Goal: Task Accomplishment & Management: Use online tool/utility

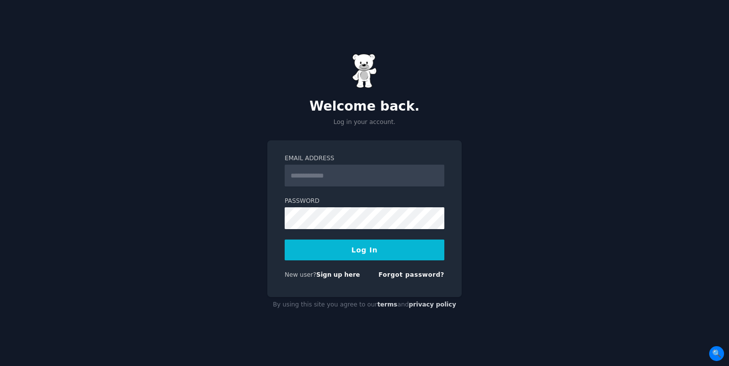
click at [334, 176] on input "Email Address" at bounding box center [365, 176] width 160 height 22
type input "**********"
click at [374, 248] on button "Log In" at bounding box center [365, 250] width 160 height 21
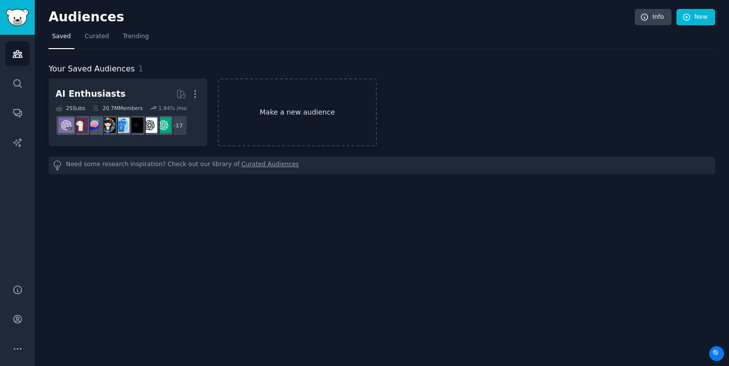
click at [326, 105] on link "Make a new audience" at bounding box center [297, 112] width 159 height 68
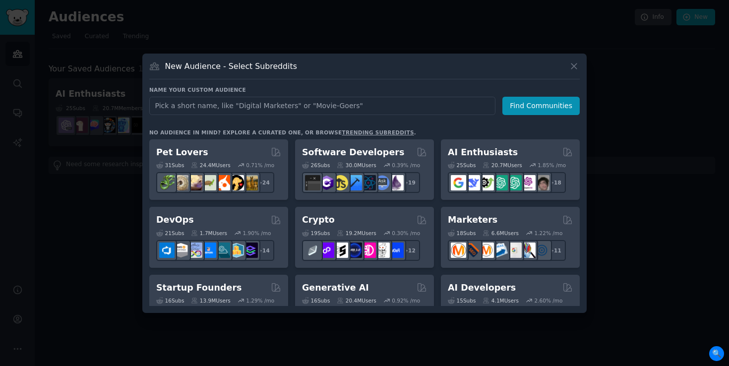
click at [310, 105] on input "text" at bounding box center [322, 106] width 346 height 18
type input "Walmart Affiliate"
click button "Find Communities" at bounding box center [541, 106] width 77 height 18
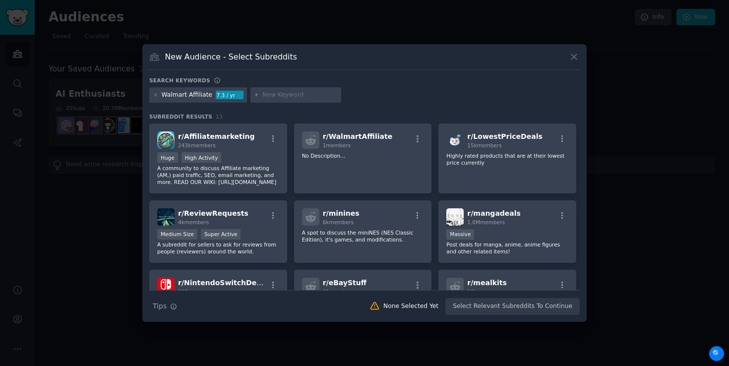
click at [195, 97] on div "Walmart Affiliate" at bounding box center [187, 95] width 51 height 9
click at [155, 97] on div at bounding box center [155, 95] width 5 height 9
click at [153, 95] on icon at bounding box center [155, 94] width 5 height 5
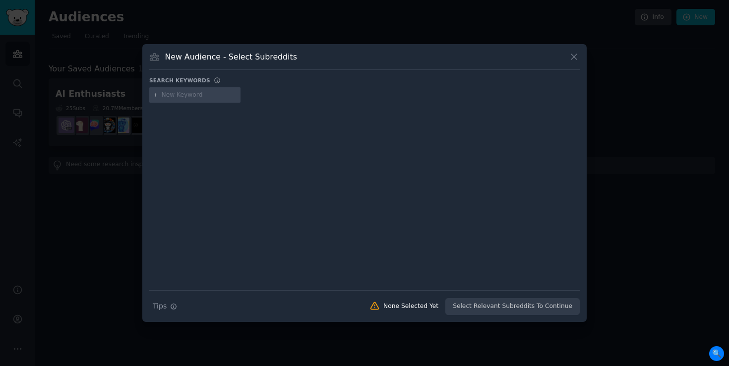
click at [176, 97] on input "text" at bounding box center [199, 95] width 75 height 9
type input "a"
type input "Amazon Affiliate"
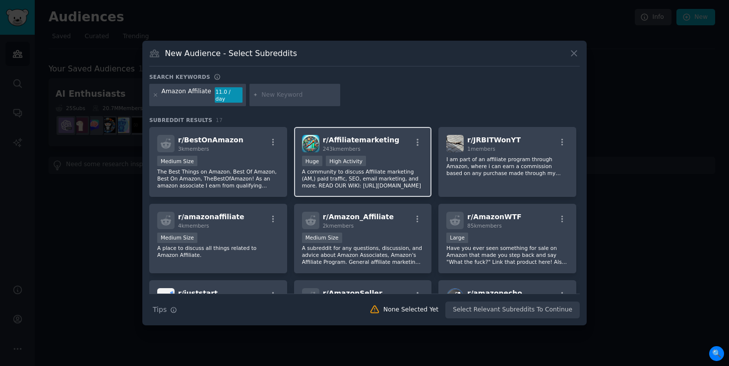
click at [381, 140] on span "r/ Affiliatemarketing" at bounding box center [361, 140] width 77 height 8
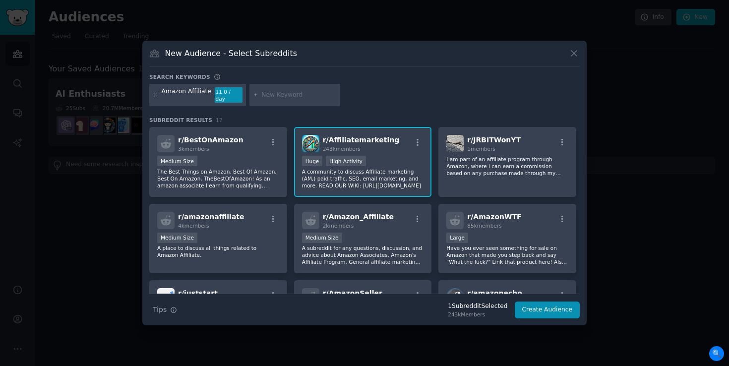
click at [352, 168] on p "A community to discuss Affiliate marketing (AM,) paid traffic, SEO, email marke…" at bounding box center [363, 178] width 122 height 21
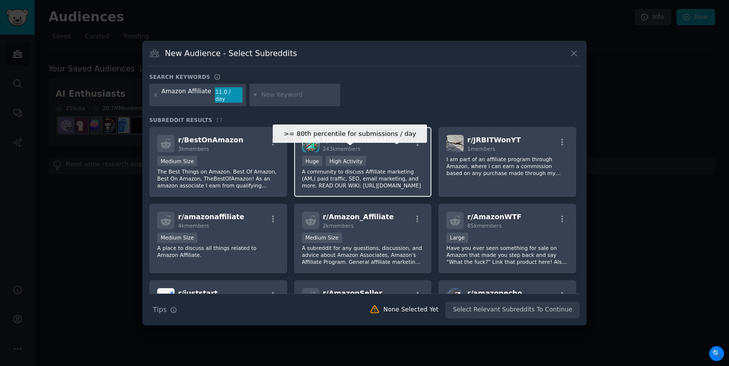
click at [349, 156] on div "High Activity" at bounding box center [346, 161] width 40 height 10
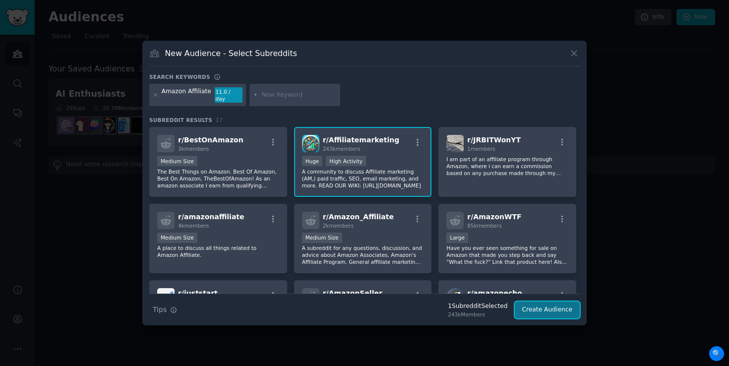
click at [562, 312] on button "Create Audience" at bounding box center [547, 310] width 65 height 17
click at [416, 142] on icon "button" at bounding box center [417, 142] width 9 height 9
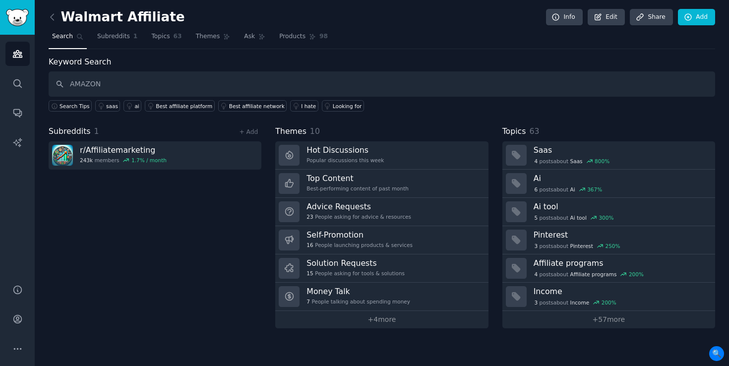
type input "AMAZON"
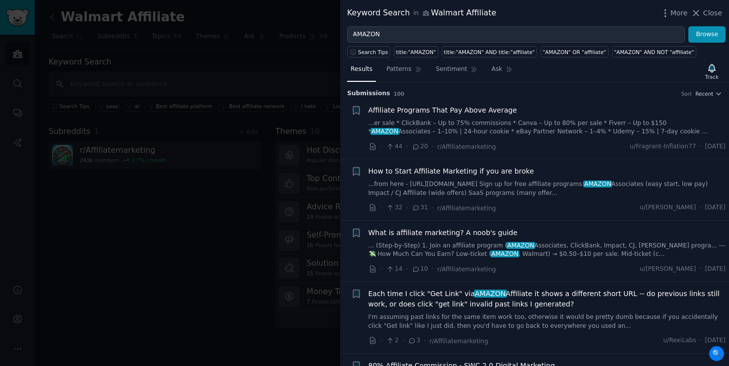
click at [232, 138] on div at bounding box center [364, 183] width 729 height 366
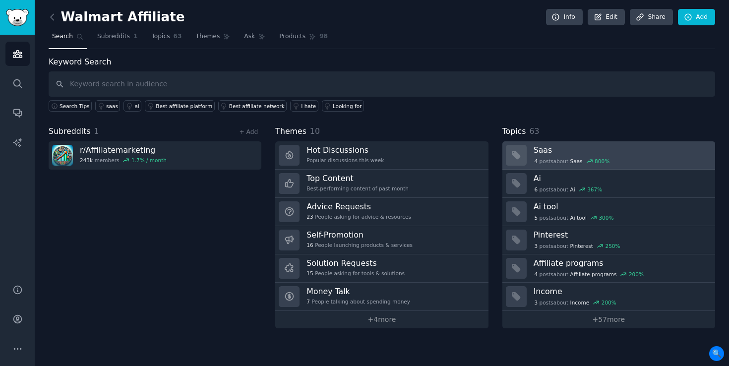
click at [632, 153] on h3 "Saas" at bounding box center [621, 150] width 175 height 10
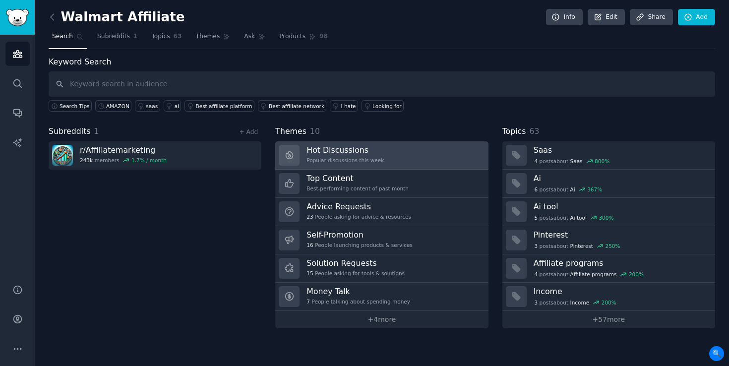
click at [429, 153] on link "Hot Discussions Popular discussions this week" at bounding box center [381, 155] width 213 height 28
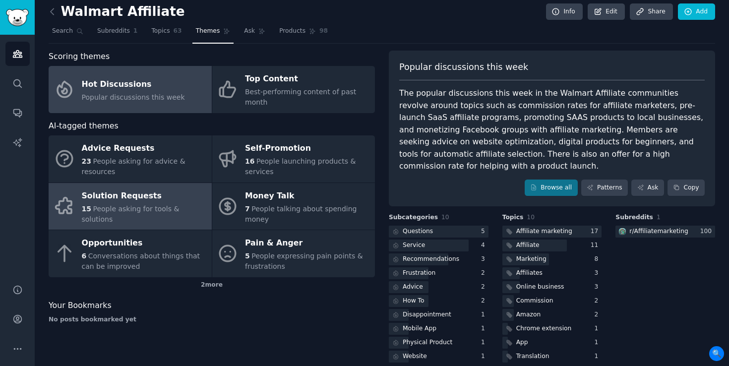
click at [146, 204] on div "Solution Requests" at bounding box center [144, 196] width 125 height 16
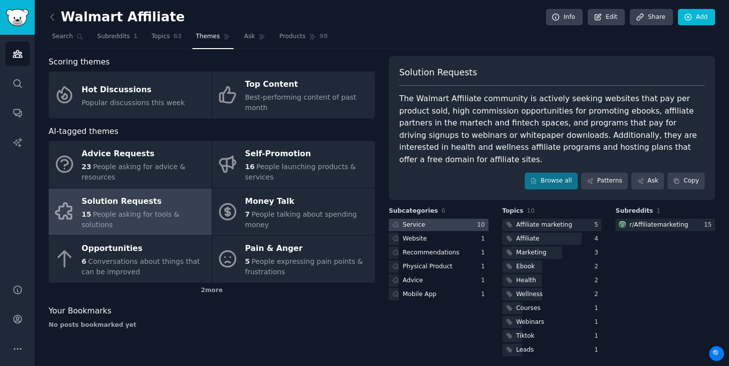
click at [448, 219] on div at bounding box center [439, 225] width 100 height 12
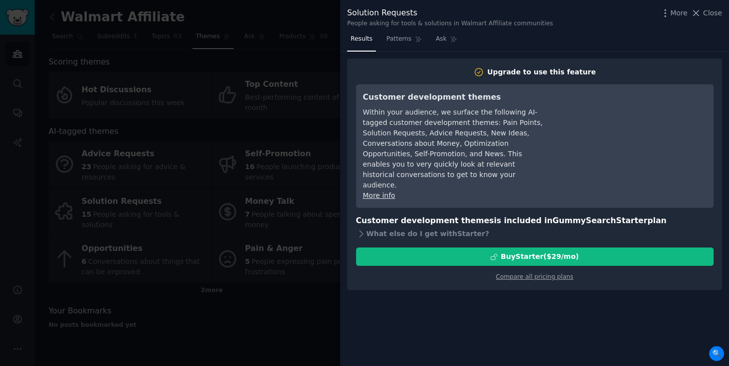
click at [266, 140] on div at bounding box center [364, 183] width 729 height 366
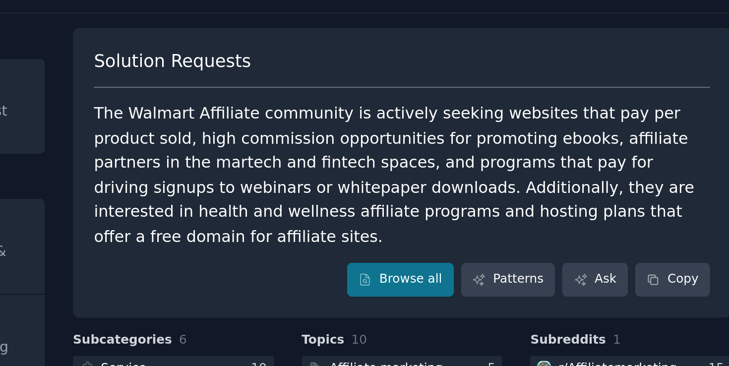
click at [426, 112] on div "The Walmart Affiliate community is actively seeking websites that pay per produ…" at bounding box center [552, 129] width 306 height 73
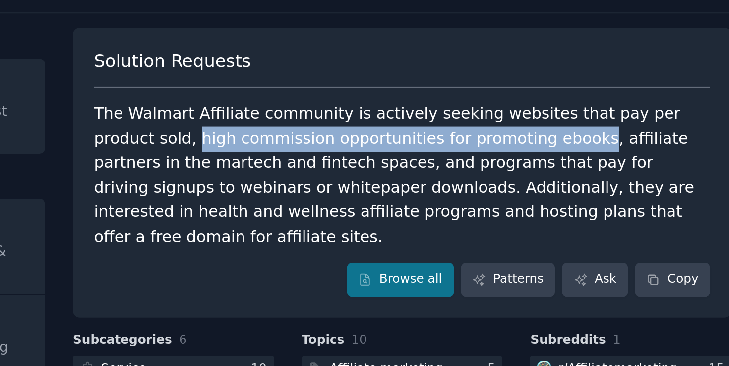
drag, startPoint x: 426, startPoint y: 112, endPoint x: 582, endPoint y: 113, distance: 156.3
click at [582, 113] on div "The Walmart Affiliate community is actively seeking websites that pay per produ…" at bounding box center [552, 129] width 306 height 73
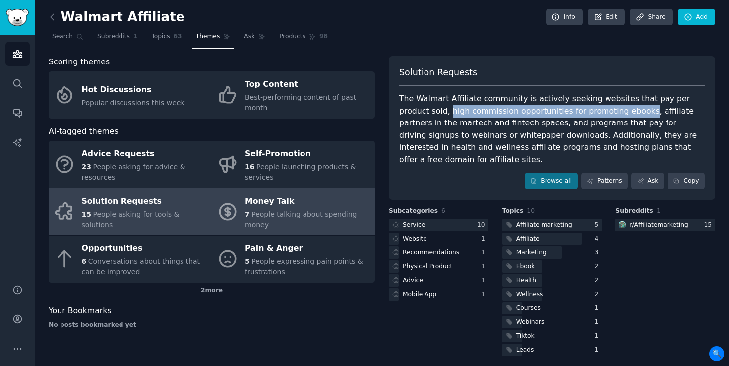
click at [310, 191] on link "Money Talk 7 People talking about spending money" at bounding box center [293, 212] width 163 height 47
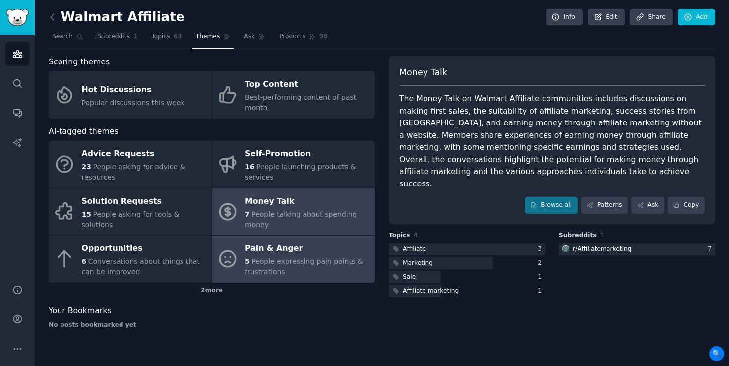
click at [314, 238] on link "Pain & Anger 5 People expressing pain points & frustrations" at bounding box center [293, 259] width 163 height 47
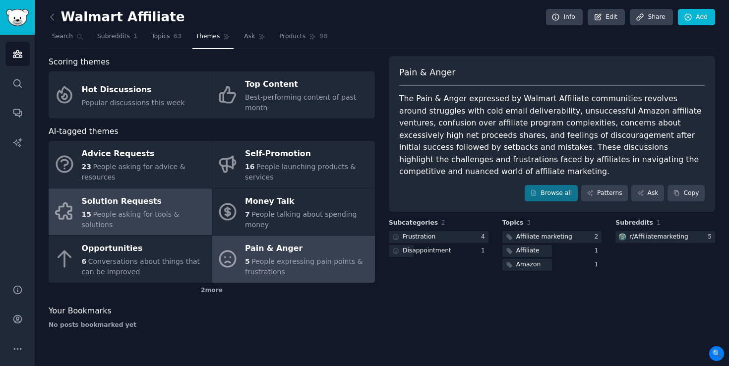
click at [133, 218] on span "People asking for tools & solutions" at bounding box center [131, 219] width 98 height 18
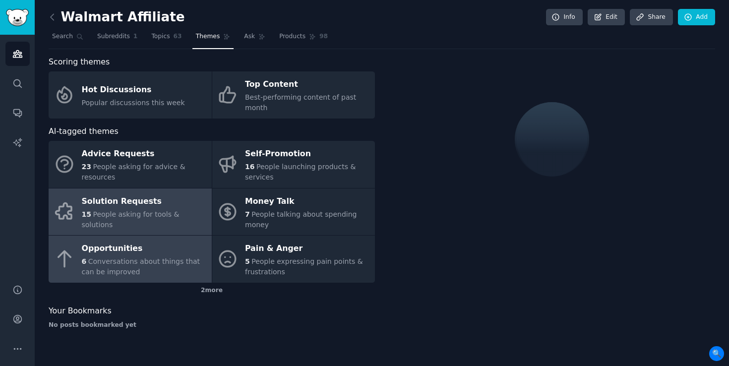
click at [136, 252] on div "Opportunities" at bounding box center [144, 249] width 125 height 16
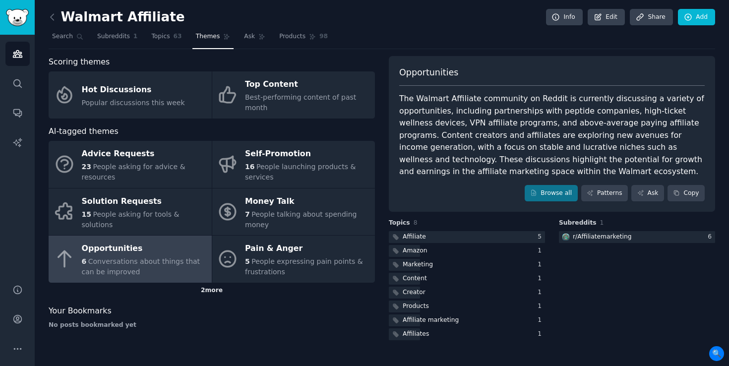
click at [204, 294] on div "2 more" at bounding box center [212, 291] width 326 height 16
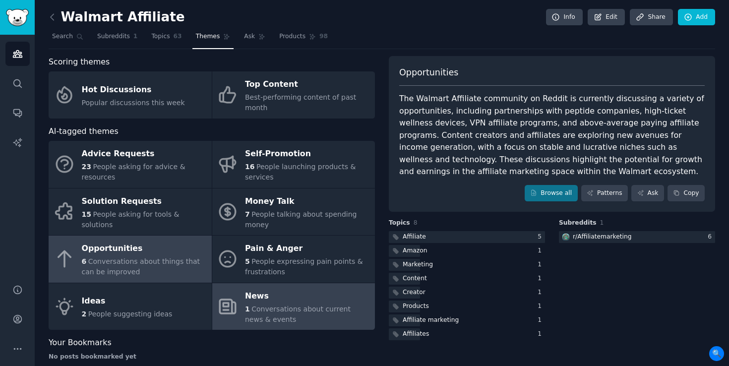
scroll to position [10, 0]
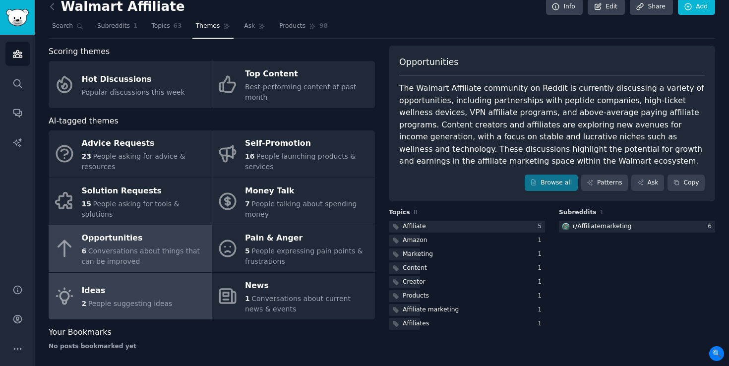
click at [157, 299] on div "2 People suggesting ideas" at bounding box center [127, 304] width 91 height 10
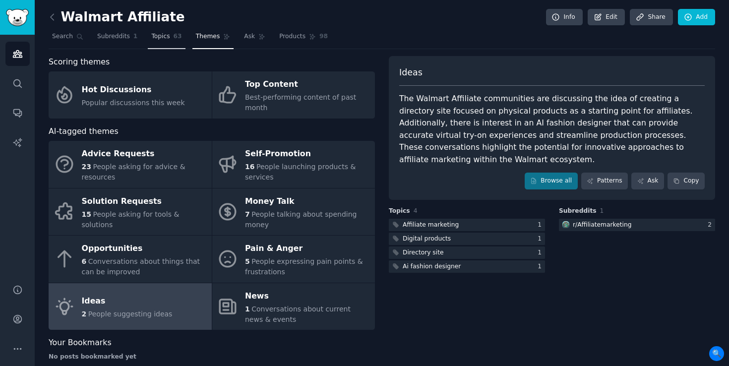
click at [166, 35] on span "Topics" at bounding box center [160, 36] width 18 height 9
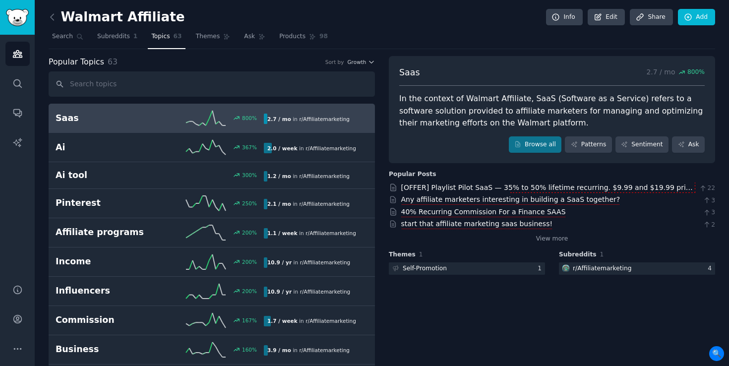
click at [119, 118] on h2 "Saas" at bounding box center [108, 118] width 104 height 12
click at [55, 20] on icon at bounding box center [52, 17] width 10 height 10
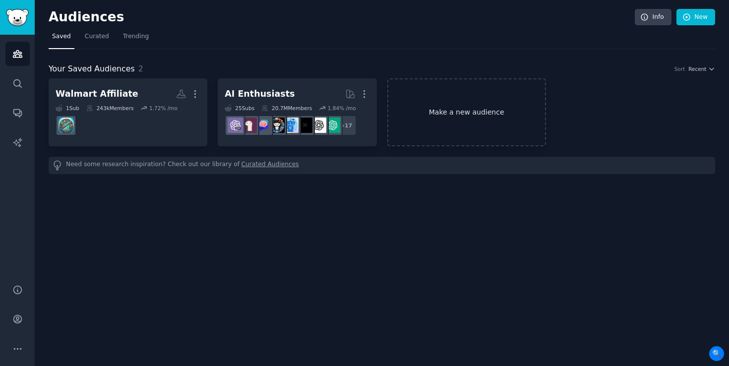
click at [473, 119] on link "Make a new audience" at bounding box center [466, 112] width 159 height 68
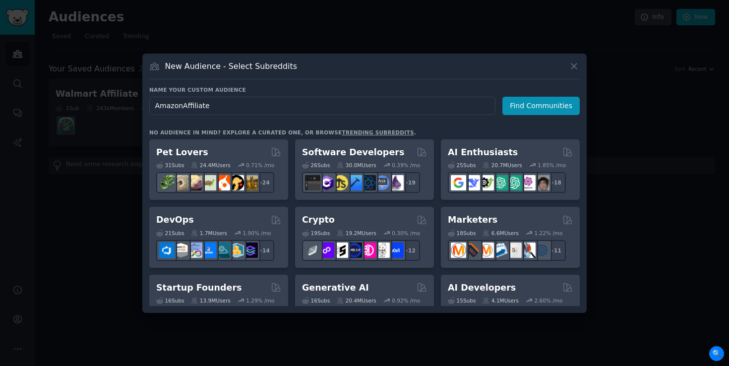
click at [181, 106] on input "AmazonAffiliate" at bounding box center [322, 106] width 346 height 18
type input "Amazon Affiliate"
click button "Find Communities" at bounding box center [541, 106] width 77 height 18
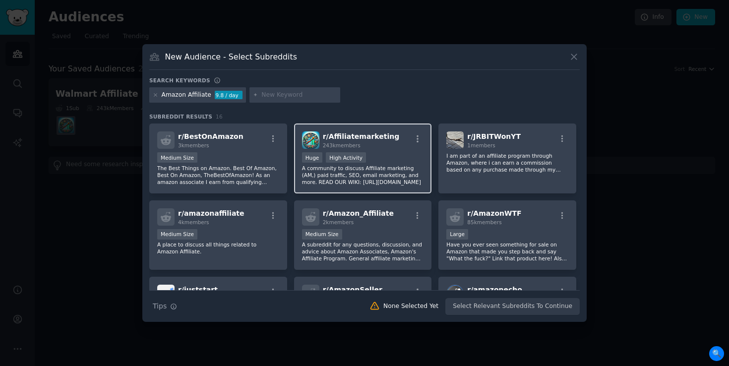
click at [375, 134] on span "r/ Affiliatemarketing" at bounding box center [361, 136] width 77 height 8
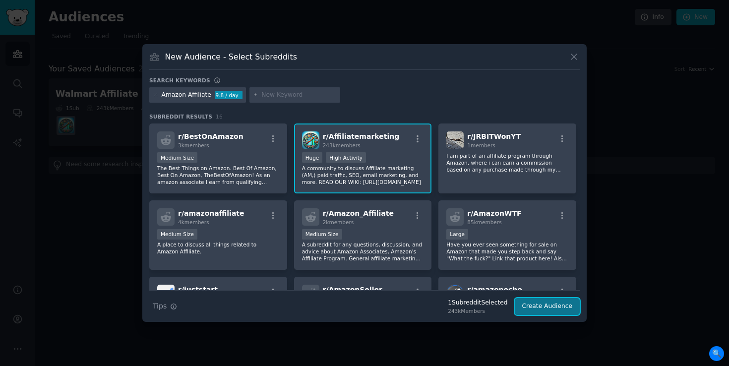
click at [559, 307] on button "Create Audience" at bounding box center [547, 306] width 65 height 17
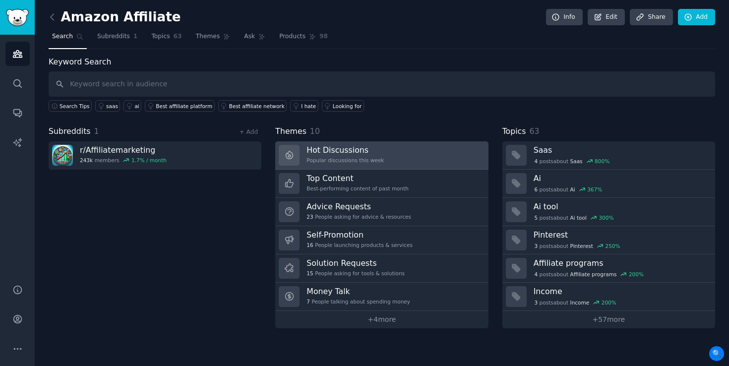
click at [396, 157] on link "Hot Discussions Popular discussions this week" at bounding box center [381, 155] width 213 height 28
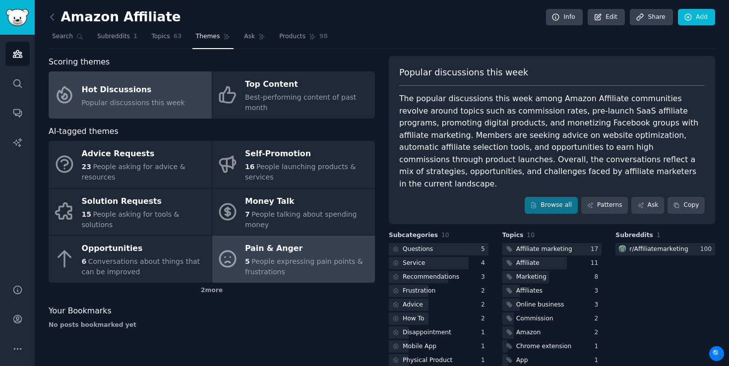
click at [287, 266] on div "5 People expressing pain points & frustrations" at bounding box center [307, 266] width 125 height 21
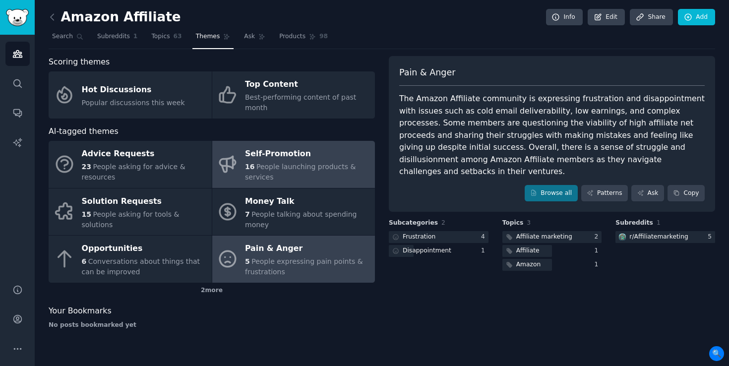
click at [327, 171] on div "16 People launching products & services" at bounding box center [307, 172] width 125 height 21
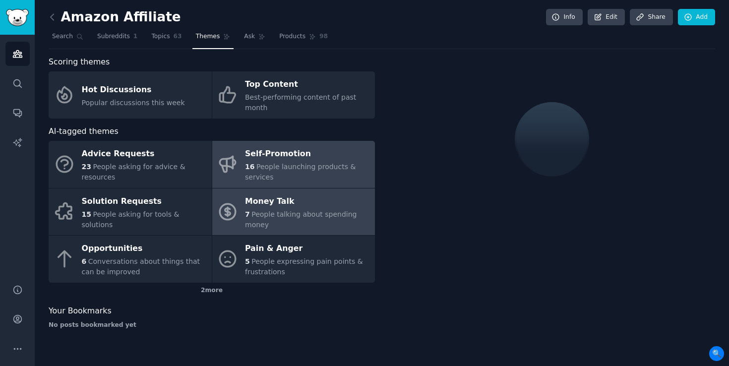
click at [269, 206] on div "Money Talk" at bounding box center [307, 201] width 125 height 16
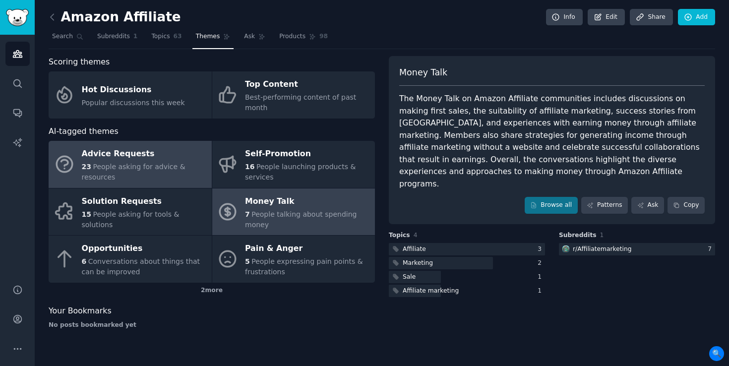
click at [200, 169] on div "23 People asking for advice & resources" at bounding box center [144, 172] width 125 height 21
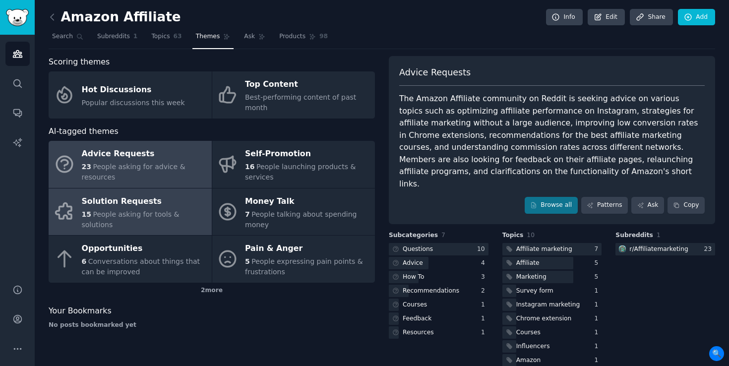
click at [182, 228] on link "Solution Requests 15 People asking for tools & solutions" at bounding box center [130, 212] width 163 height 47
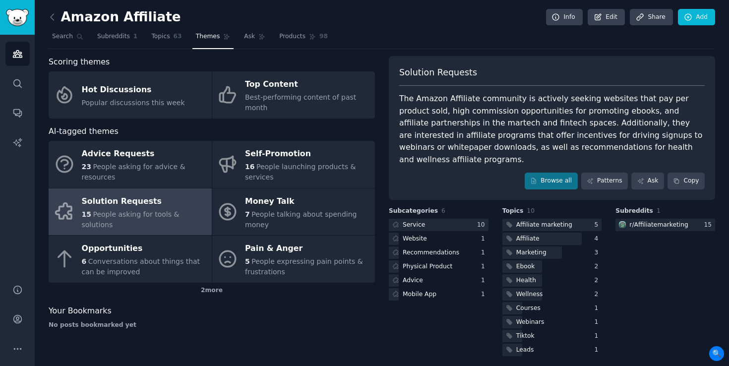
click at [61, 15] on h2 "Amazon Affiliate" at bounding box center [115, 17] width 132 height 16
click at [53, 17] on icon at bounding box center [52, 17] width 10 height 10
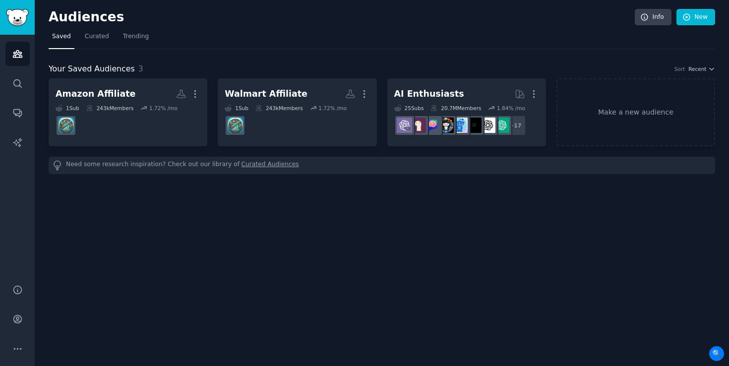
click at [62, 37] on span "Saved" at bounding box center [61, 36] width 19 height 9
click at [700, 13] on link "New" at bounding box center [696, 17] width 39 height 17
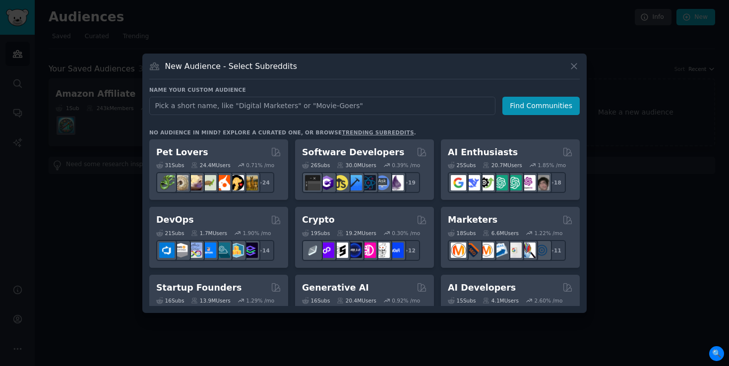
click at [287, 111] on input "text" at bounding box center [322, 106] width 346 height 18
type input "Affiliate marketers"
click button "Find Communities" at bounding box center [541, 106] width 77 height 18
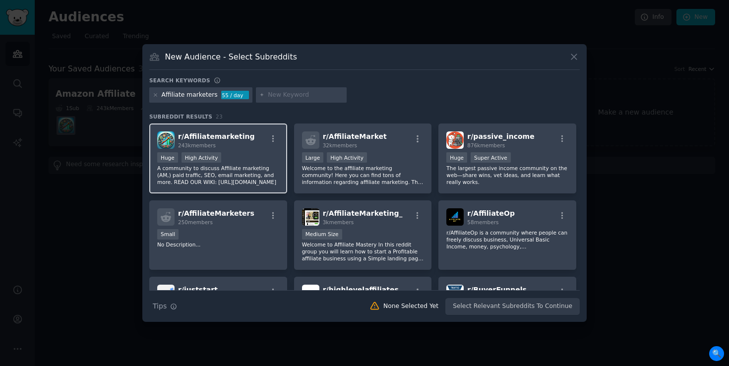
click at [237, 154] on div "Huge High Activity" at bounding box center [218, 158] width 122 height 12
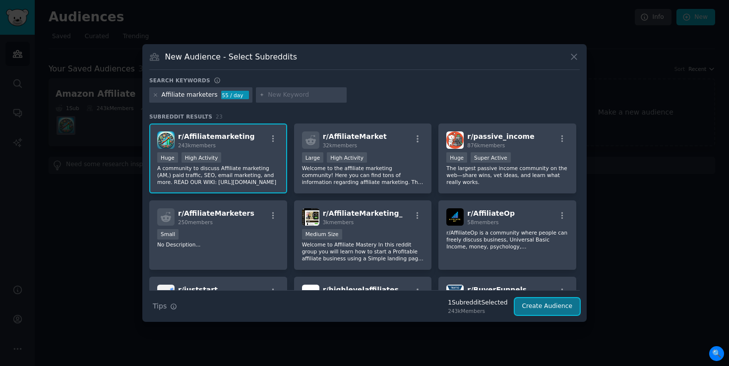
click at [552, 308] on button "Create Audience" at bounding box center [547, 306] width 65 height 17
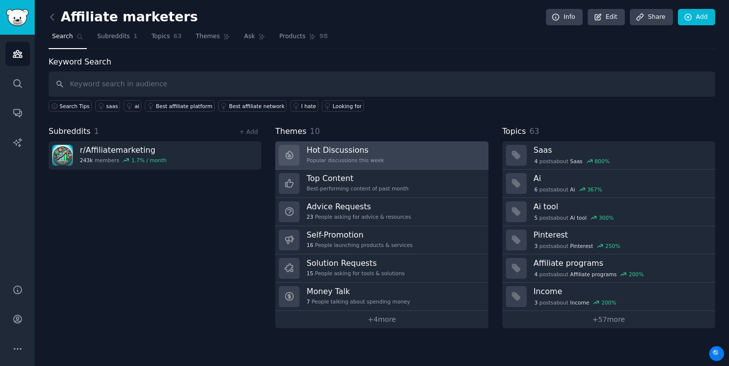
click at [359, 163] on div "Popular discussions this week" at bounding box center [345, 160] width 77 height 7
